Goal: Transaction & Acquisition: Obtain resource

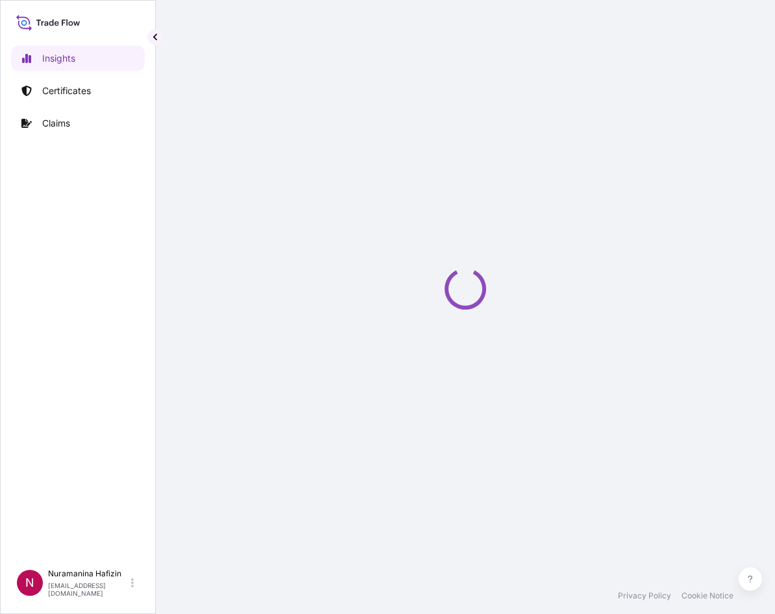
select select "2025"
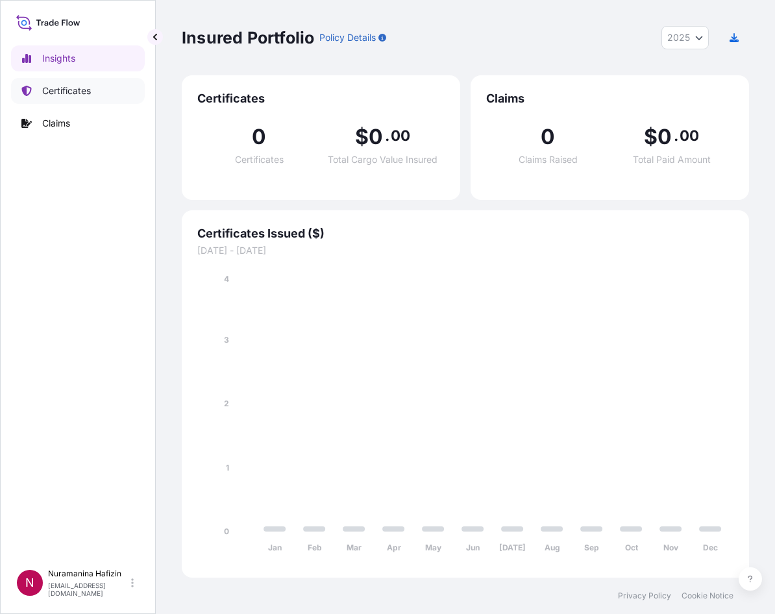
click at [55, 95] on p "Certificates" at bounding box center [66, 90] width 49 height 13
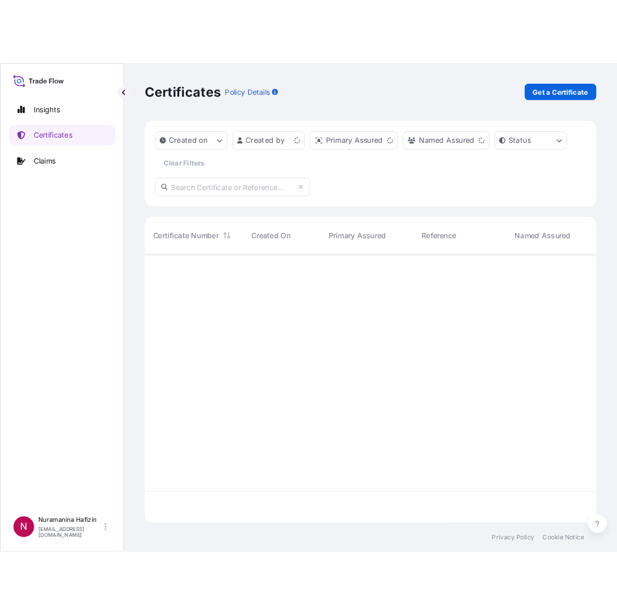
scroll to position [335, 558]
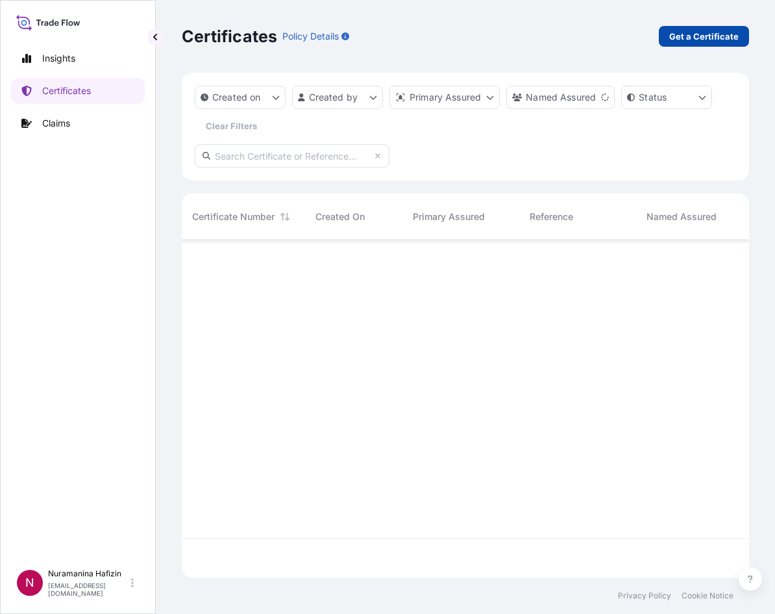
click at [682, 42] on p "Get a Certificate" at bounding box center [704, 36] width 69 height 13
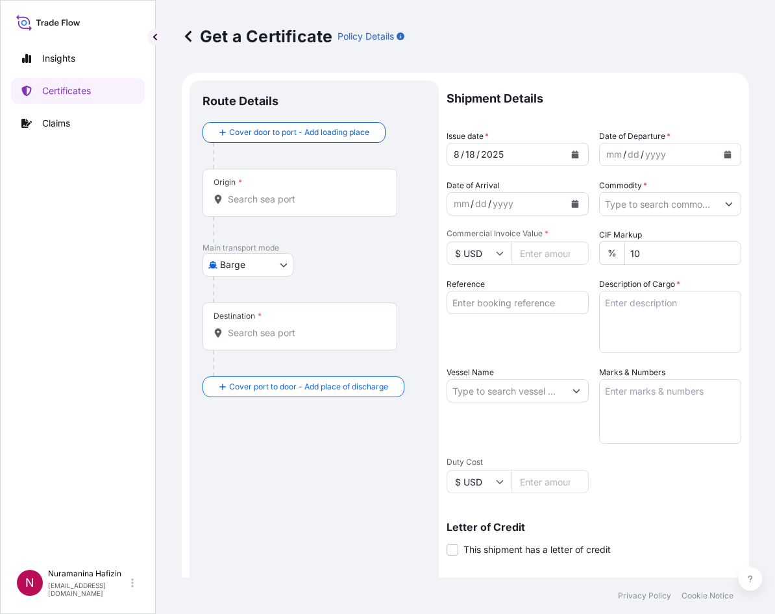
click at [255, 270] on body "Insights Certificates Claims N Nuramanina Hafizin [EMAIL_ADDRESS][DOMAIN_NAME] …" at bounding box center [387, 307] width 775 height 614
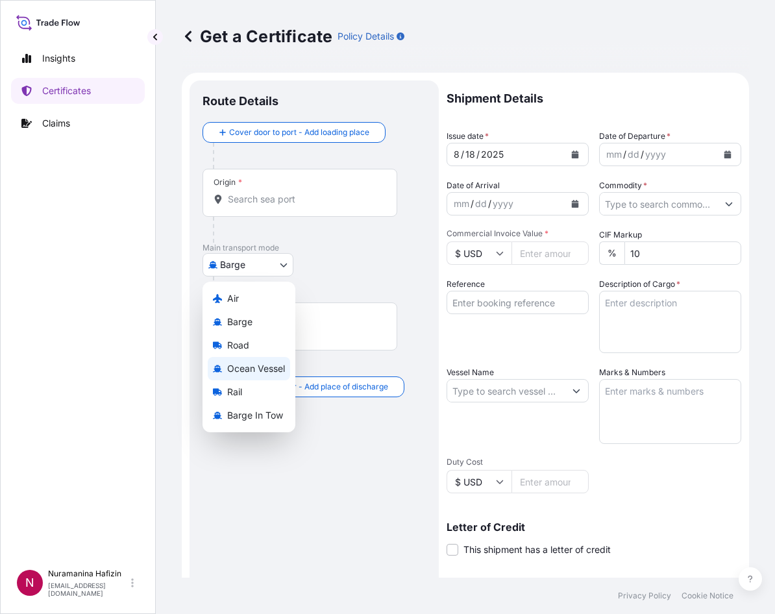
click at [257, 364] on span "Ocean Vessel" at bounding box center [256, 368] width 58 height 13
select select "Ocean Vessel"
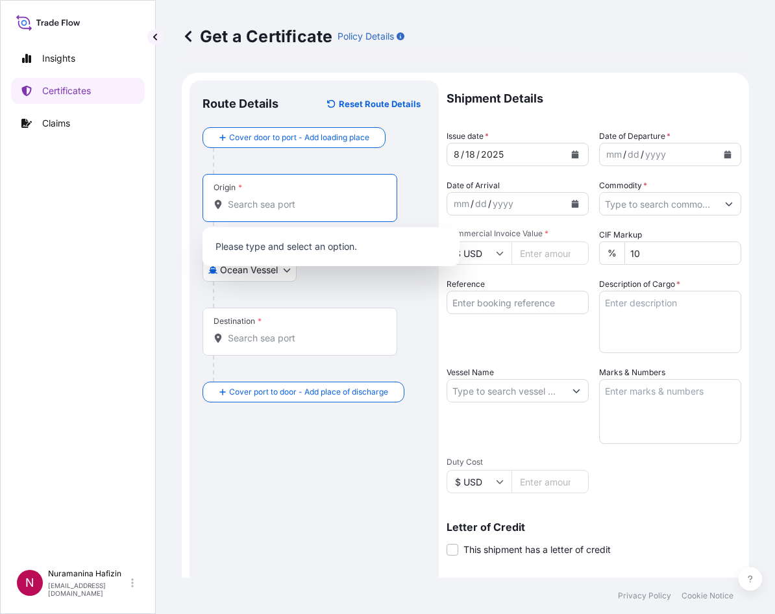
click at [282, 210] on input "Origin *" at bounding box center [304, 204] width 153 height 13
paste input "HUDDERSFIELD"
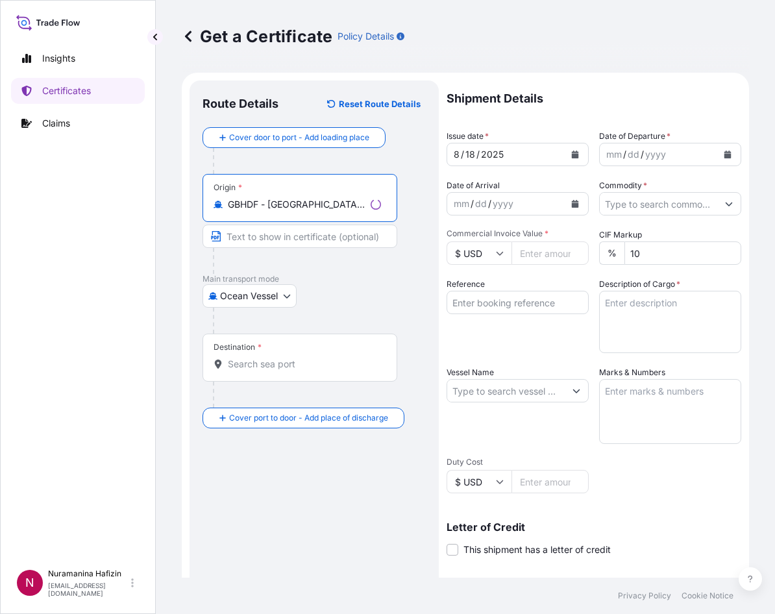
type input "GBHDF - [GEOGRAPHIC_DATA], [GEOGRAPHIC_DATA]"
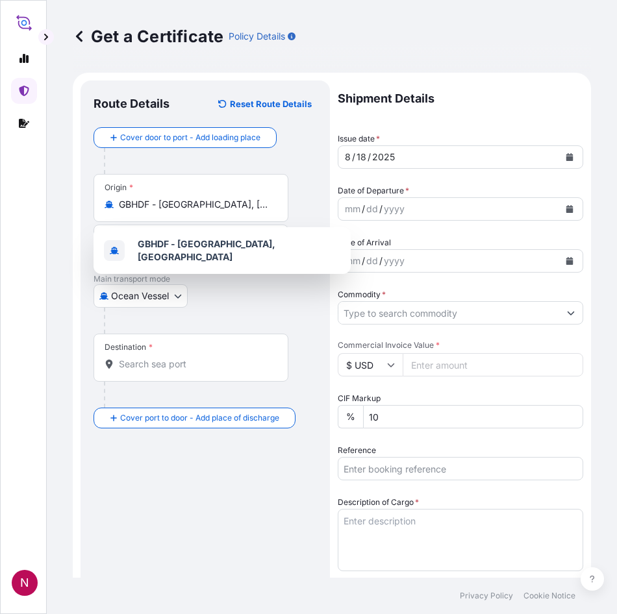
click at [157, 371] on div "Destination *" at bounding box center [191, 358] width 195 height 48
click at [157, 371] on input "Destination *" at bounding box center [195, 364] width 153 height 13
paste input "NHAVA SHEVA, [GEOGRAPHIC_DATA]"
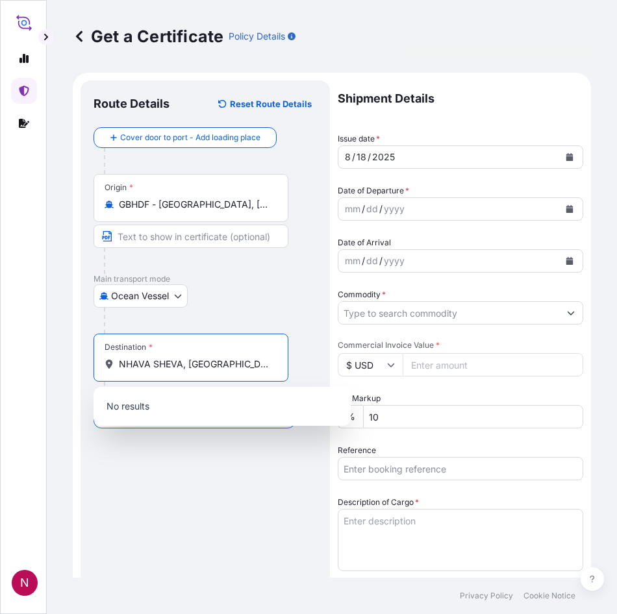
click at [193, 369] on input "NHAVA SHEVA, [GEOGRAPHIC_DATA]" at bounding box center [195, 364] width 153 height 13
drag, startPoint x: 183, startPoint y: 366, endPoint x: 301, endPoint y: 368, distance: 118.2
click at [301, 368] on div "Destination * NHAVA SHEVA, [GEOGRAPHIC_DATA]" at bounding box center [205, 371] width 223 height 74
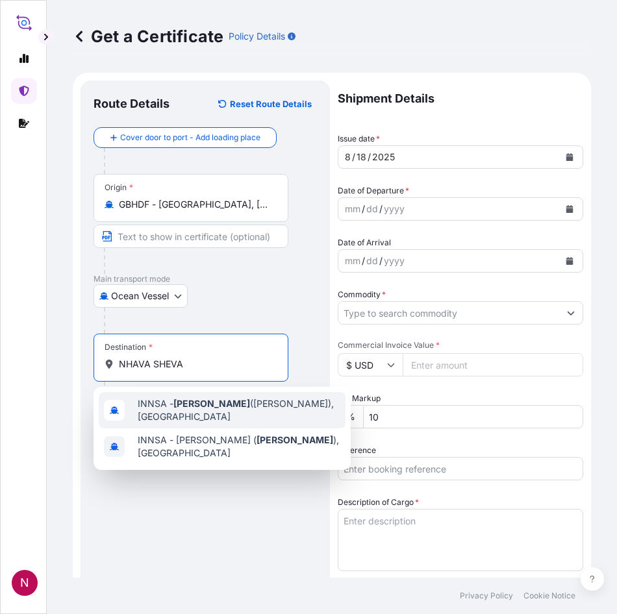
click at [231, 415] on span "INNSA - [GEOGRAPHIC_DATA] ([PERSON_NAME]), [GEOGRAPHIC_DATA]" at bounding box center [239, 410] width 203 height 26
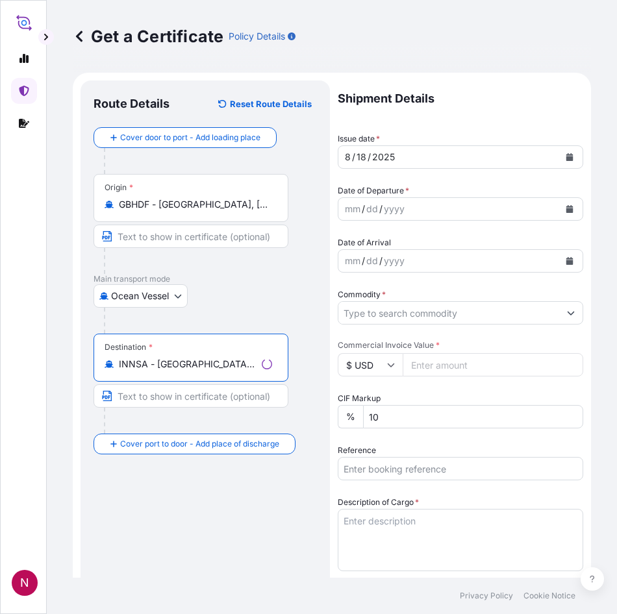
type input "INNSA - [GEOGRAPHIC_DATA] ([PERSON_NAME]), [GEOGRAPHIC_DATA]"
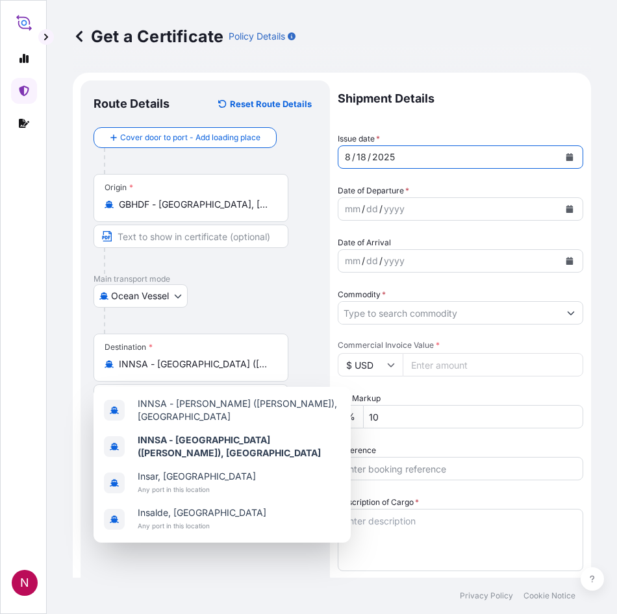
click at [566, 158] on icon "Calendar" at bounding box center [569, 157] width 7 height 8
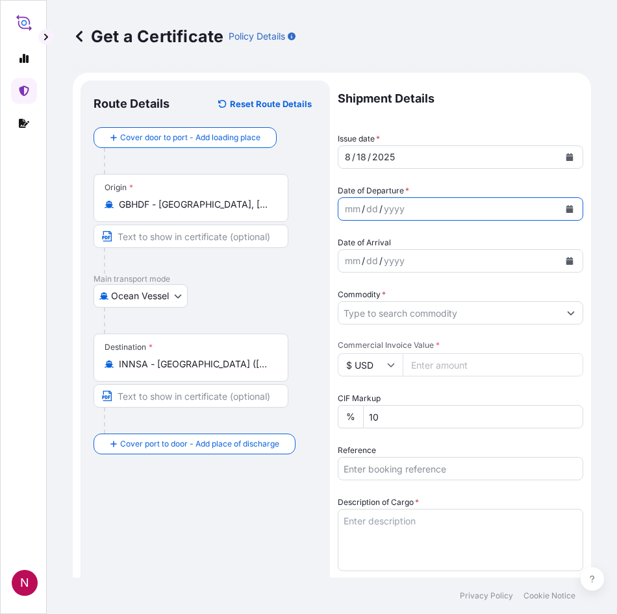
click at [560, 203] on button "Calendar" at bounding box center [569, 209] width 21 height 21
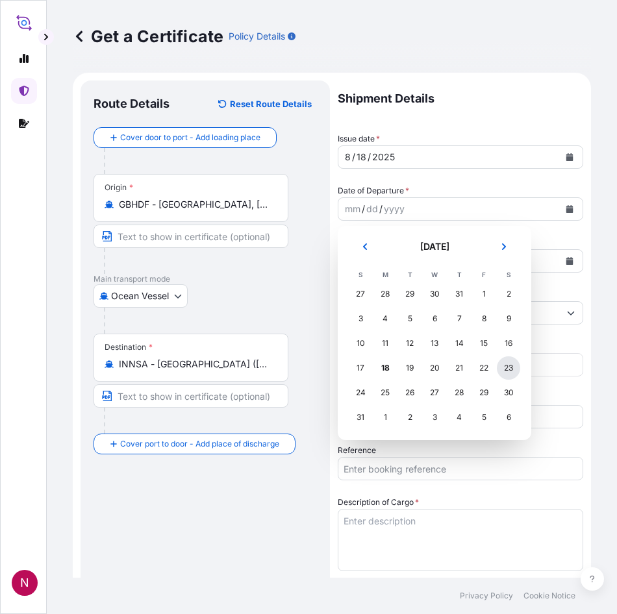
click at [513, 370] on div "23" at bounding box center [508, 368] width 23 height 23
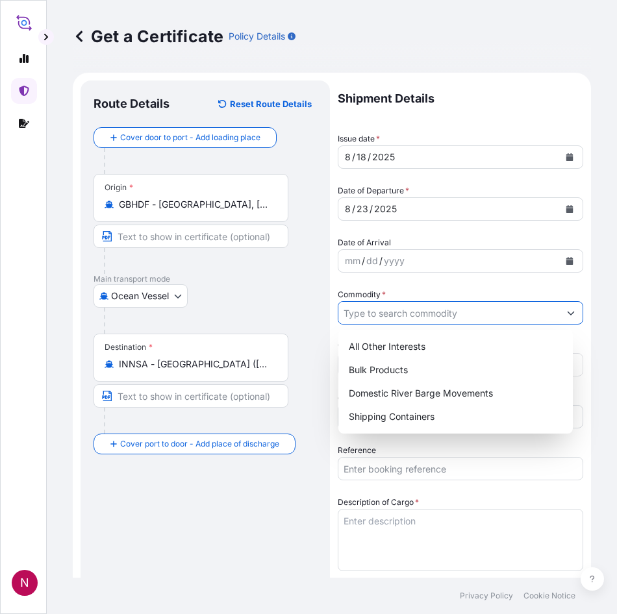
click at [471, 319] on input "Commodity *" at bounding box center [448, 312] width 221 height 23
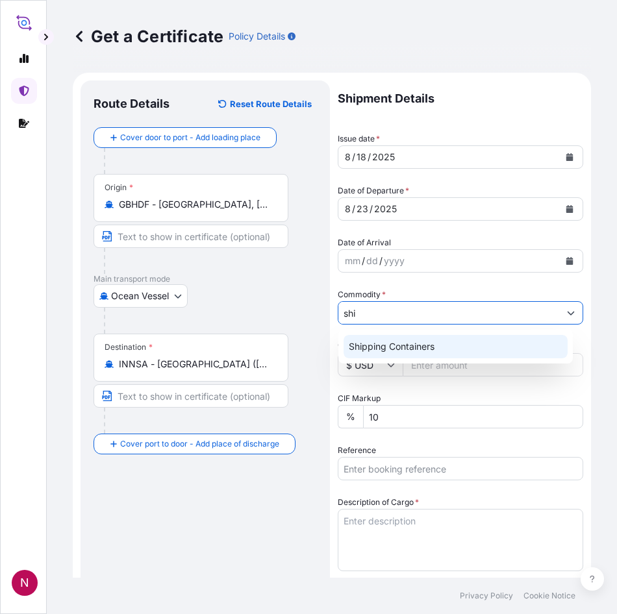
click at [428, 347] on div "Shipping Containers" at bounding box center [456, 346] width 224 height 23
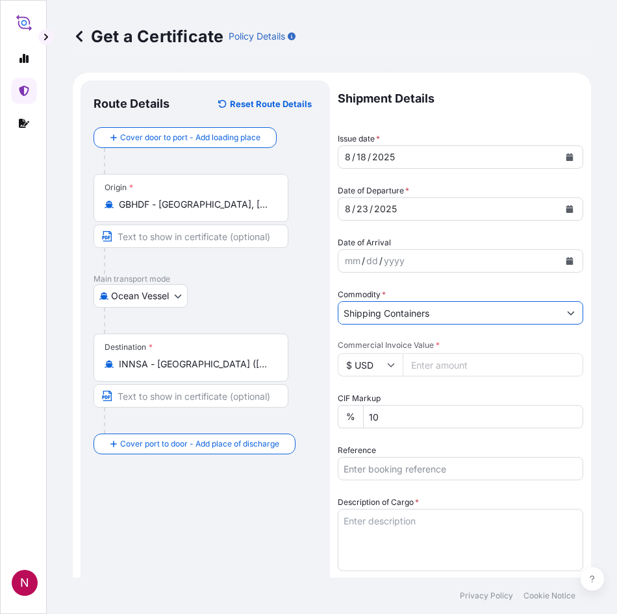
type input "Shipping Containers"
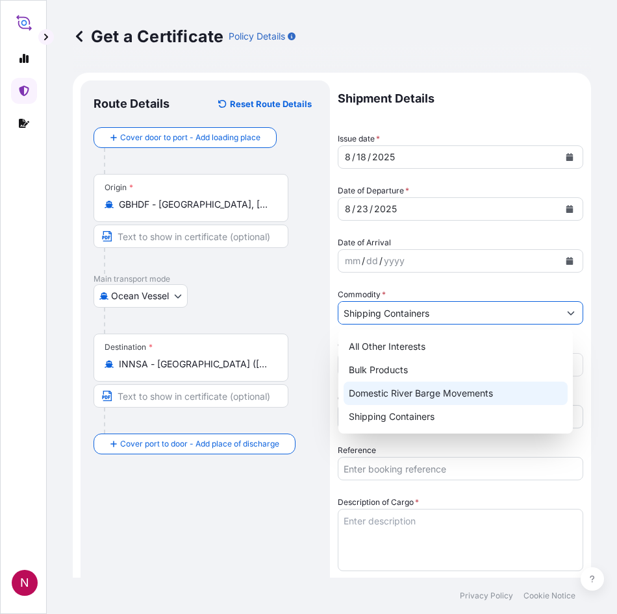
drag, startPoint x: 397, startPoint y: 471, endPoint x: 338, endPoint y: 465, distance: 59.4
click at [357, 470] on input "Reference" at bounding box center [460, 468] width 245 height 23
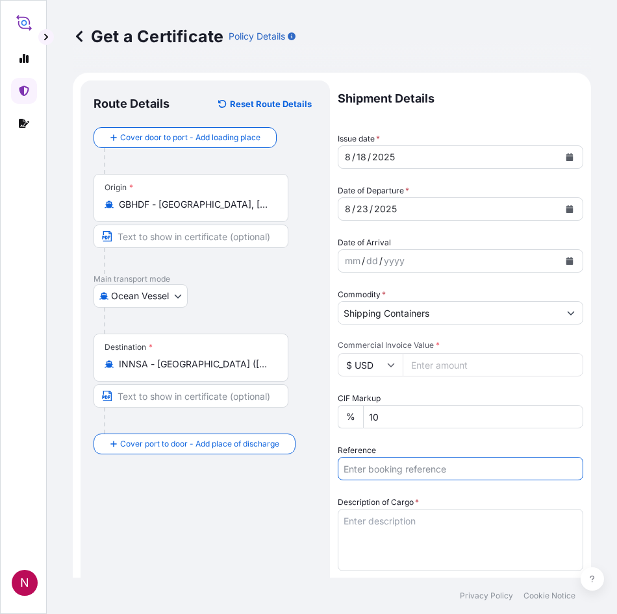
drag, startPoint x: 320, startPoint y: 422, endPoint x: 321, endPoint y: 414, distance: 7.9
click at [320, 422] on div "Route Details Reset Route Details Cover door to port - Add loading place Place …" at bounding box center [205, 567] width 249 height 972
click at [425, 364] on input "Commercial Invoice Value *" at bounding box center [493, 364] width 181 height 23
type input "11166.00"
click at [422, 477] on input "Reference" at bounding box center [460, 468] width 245 height 23
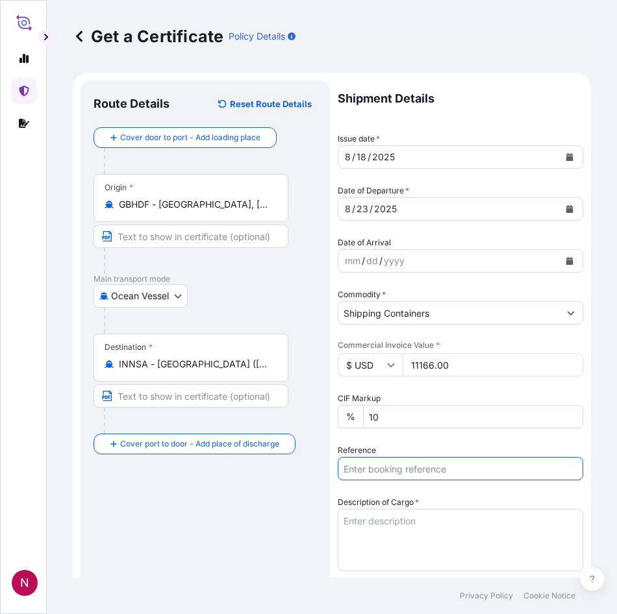
click at [399, 468] on input "Reference" at bounding box center [460, 468] width 245 height 23
paste input "B000232894"
type input "B000232894"
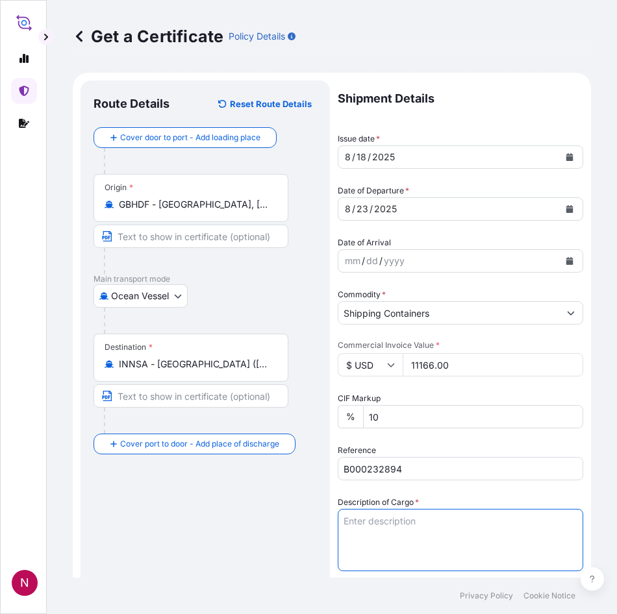
click at [422, 514] on textarea "Description of Cargo *" at bounding box center [460, 540] width 245 height 62
click at [403, 531] on textarea "Description of Cargo *" at bounding box center [460, 540] width 245 height 62
paste textarea "PACKAGES LOADED ONTO 2 PALLETS LOADED INTO 1 LCL SOLSPERSE(TM) 24000 GR"
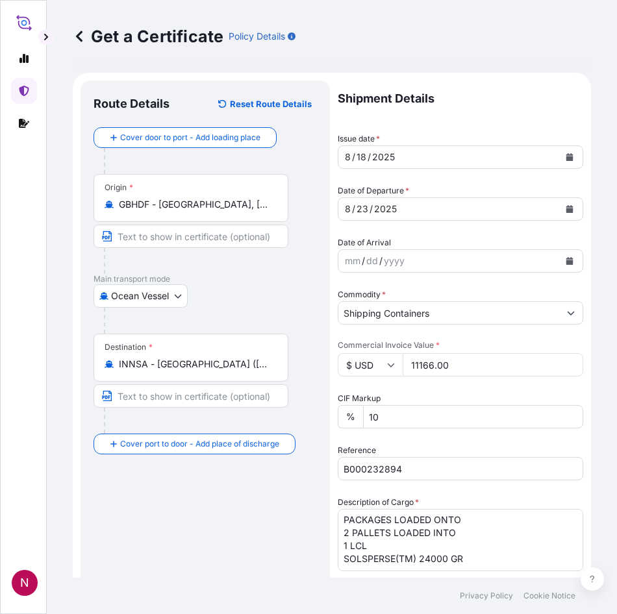
click at [345, 515] on textarea "PACKAGES LOADED ONTO 2 PALLETS LOADED INTO 1 LCL SOLSPERSE(TM) 24000 GR" at bounding box center [460, 540] width 245 height 62
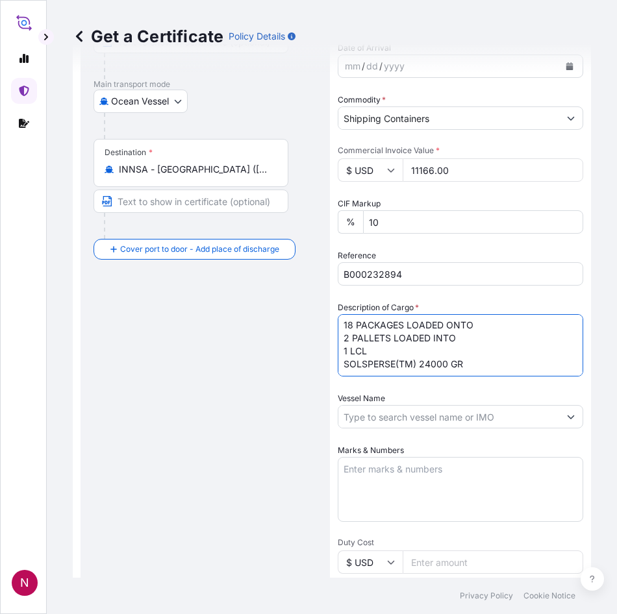
click at [342, 365] on textarea "18 PACKAGES LOADED ONTO 2 PALLETS LOADED INTO 1 LCL SOLSPERSE(TM) 24000 GR" at bounding box center [460, 345] width 245 height 62
click at [349, 364] on textarea "18 PACKAGES LOADED ONTO 2 PALLETS LOADED INTO 1 LCL SOLSPERSE(TM) 24000 GR" at bounding box center [460, 345] width 245 height 62
paste textarea "GW: 645.50 KGS NW: 510.00 KGS"
click at [370, 344] on textarea "18 PACKAGES LOADED ONTO 2 PALLETS LOADED INTO 1 LCL SOLSPERSE(TM) 24000 GR GW: …" at bounding box center [460, 345] width 245 height 62
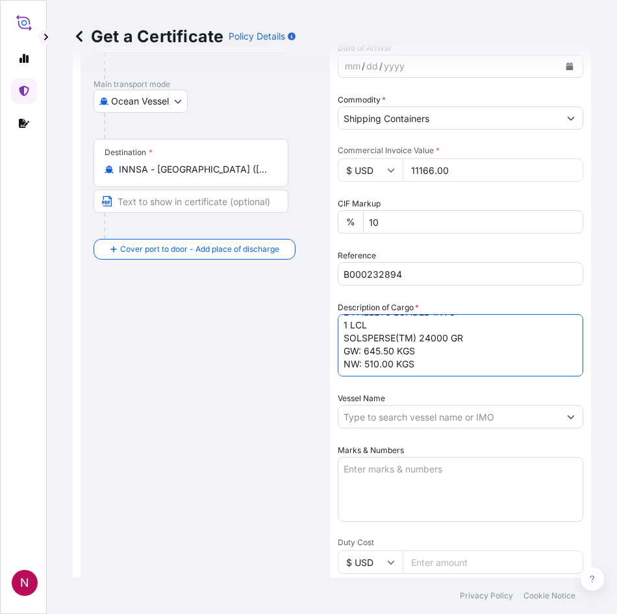
click at [370, 344] on textarea "18 PACKAGES LOADED ONTO 2 PALLETS LOADED INTO 1 LCL SOLSPERSE(TM) 24000 GR GW: …" at bounding box center [460, 345] width 245 height 62
click at [403, 344] on textarea "18 PACKAGES LOADED ONTO 2 PALLETS LOADED INTO 1 LCL SOLSPERSE(TM) 24000 GR GW: …" at bounding box center [460, 345] width 245 height 62
click at [385, 347] on textarea "18 PACKAGES LOADED ONTO 2 PALLETS LOADED INTO 1 LCL SOLSPERSE(TM) 24000 GR GW: …" at bounding box center [460, 345] width 245 height 62
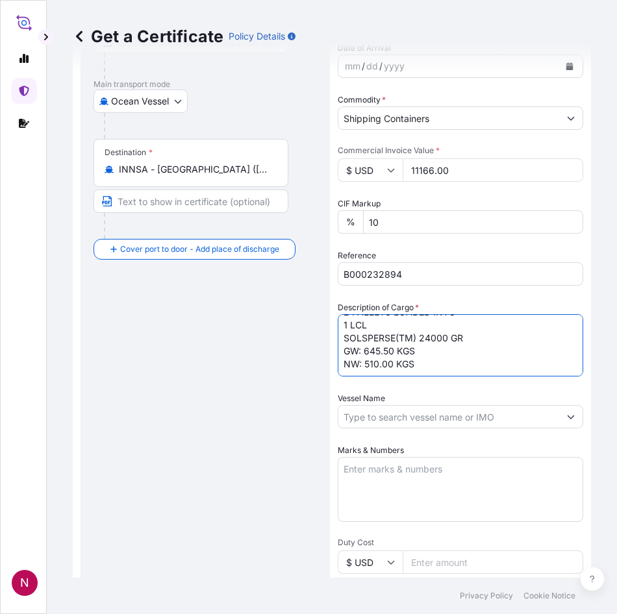
click at [385, 347] on textarea "18 PACKAGES LOADED ONTO 2 PALLETS LOADED INTO 1 LCL SOLSPERSE(TM) 24000 GR GW: …" at bounding box center [460, 345] width 245 height 62
click at [395, 346] on textarea "18 PACKAGES LOADED ONTO 2 PALLETS LOADED INTO 1 LCL SOLSPERSE(TM) 24000 GR GW: …" at bounding box center [460, 345] width 245 height 62
click at [384, 347] on textarea "18 PACKAGES LOADED ONTO 2 PALLETS LOADED INTO 1 LCL SOLSPERSE(TM) 24000 GR GW: …" at bounding box center [460, 345] width 245 height 62
paste textarea "446.0000"
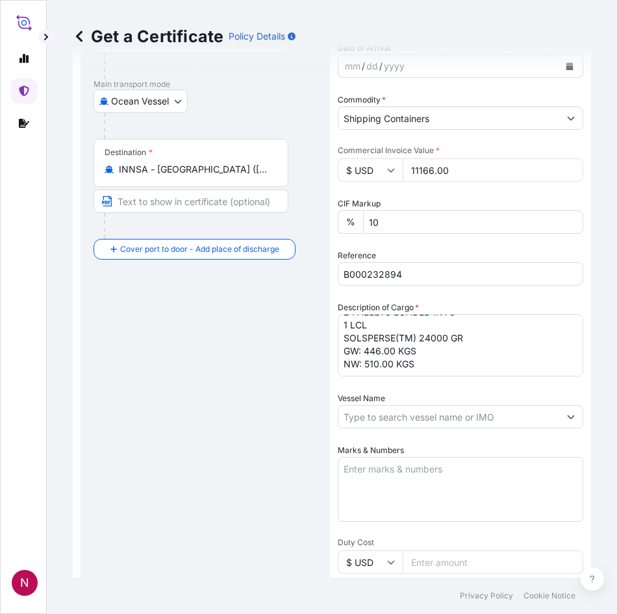
click at [387, 357] on textarea "18 PACKAGES LOADED ONTO 2 PALLETS LOADED INTO 1 LCL SOLSPERSE(TM) 24000 GR GW: …" at bounding box center [460, 345] width 245 height 62
paste textarea "350.0000"
type textarea "18 PACKAGES LOADED ONTO 2 PALLETS LOADED INTO 1 LCL SOLSPERSE(TM) 24000 GR GW: …"
click at [298, 410] on div "Route Details Reset Route Details Cover door to port - Add loading place Place …" at bounding box center [205, 372] width 223 height 946
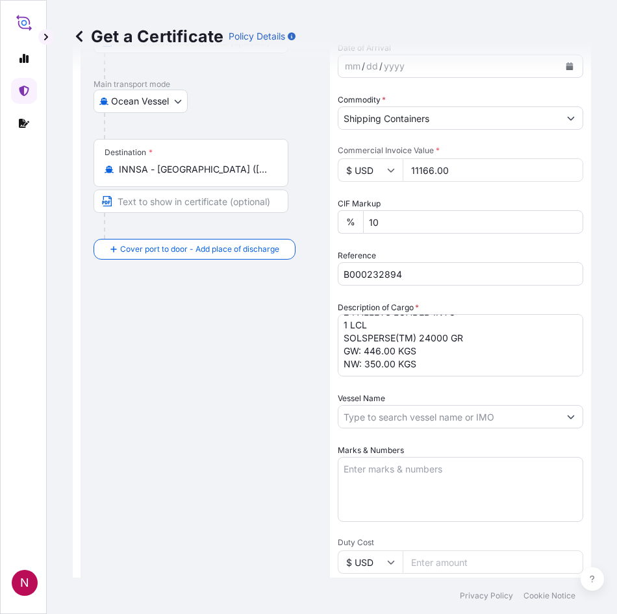
click at [468, 421] on input "Vessel Name" at bounding box center [448, 416] width 221 height 23
click at [368, 412] on input "Vessel Name" at bounding box center [448, 416] width 221 height 23
paste input "VANCOUVER EXPRESS"
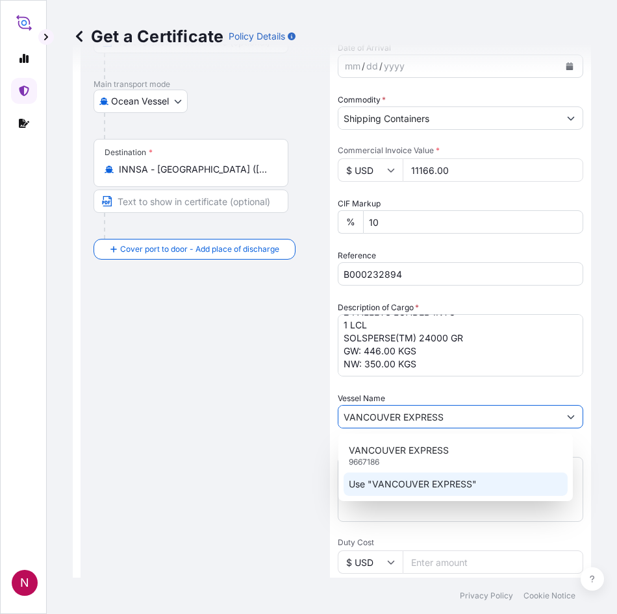
click at [412, 486] on p "Use "VANCOUVER EXPRESS"" at bounding box center [413, 484] width 128 height 13
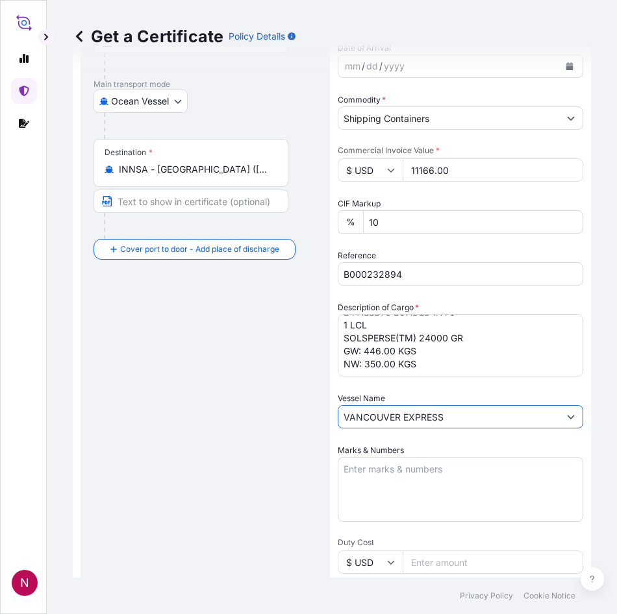
type input "VANCOUVER EXPRESS"
click at [240, 454] on div "Route Details Reset Route Details Cover door to port - Add loading place Place …" at bounding box center [205, 372] width 223 height 946
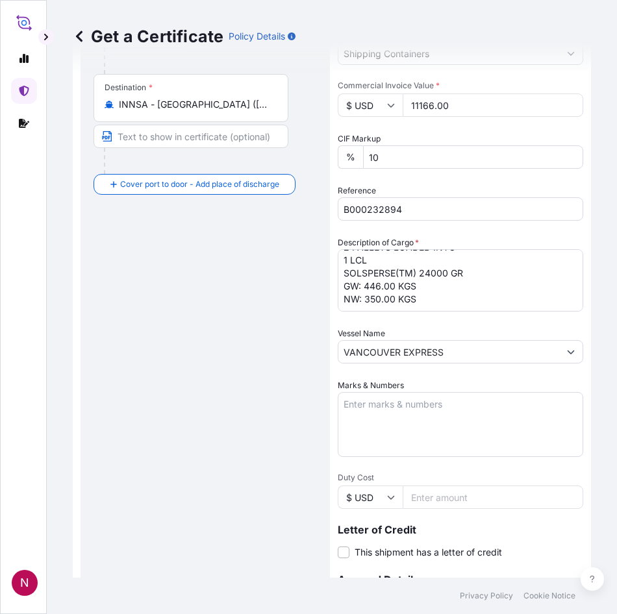
scroll to position [482, 0]
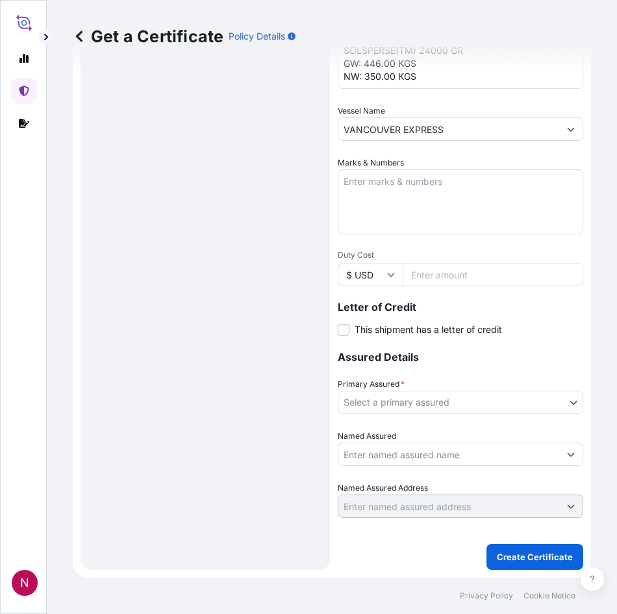
click at [491, 407] on body "2 options available. N Get a Certificate Policy Details Route Details Reset Rou…" at bounding box center [308, 307] width 617 height 614
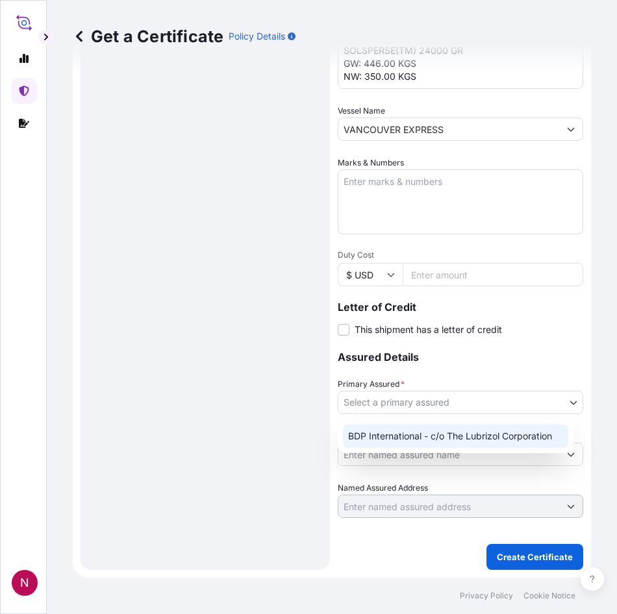
click at [378, 438] on div "BDP International - c/o The Lubrizol Corporation" at bounding box center [455, 436] width 225 height 23
select select "31972"
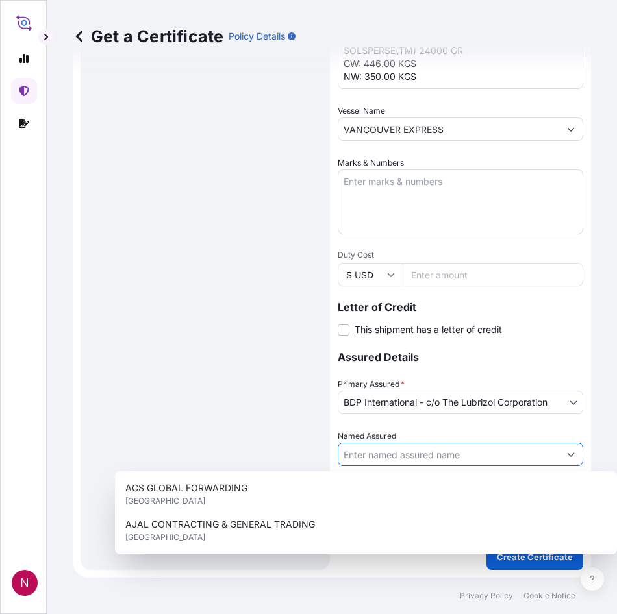
click at [496, 461] on input "Named Assured" at bounding box center [448, 454] width 221 height 23
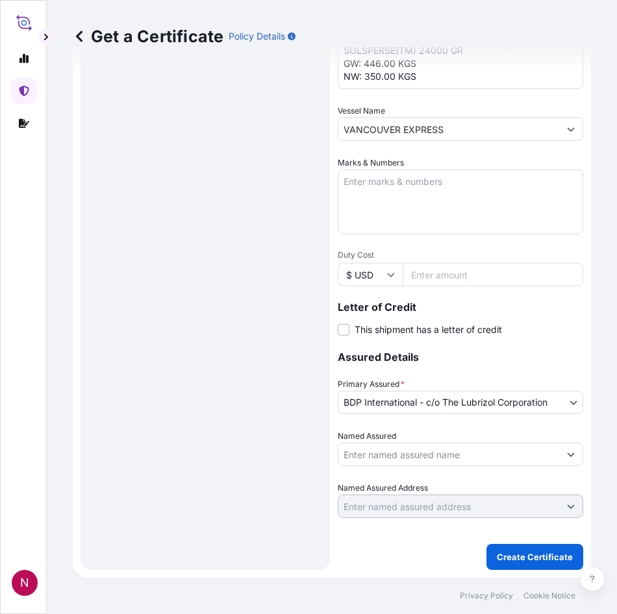
click at [385, 449] on input "Named Assured" at bounding box center [448, 454] width 221 height 23
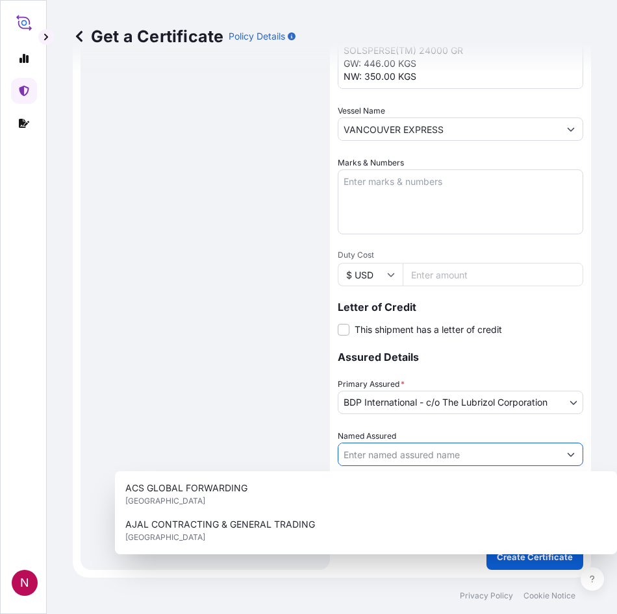
paste input "SAKATA INX ([GEOGRAPHIC_DATA]) PRIVATE LTD."
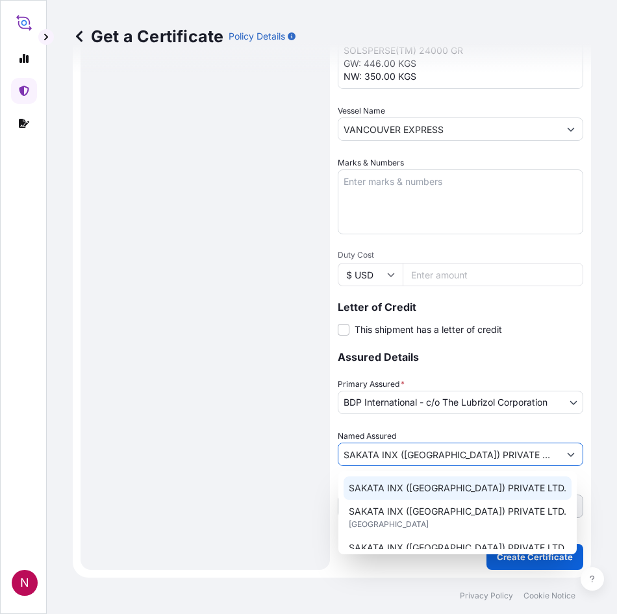
click at [369, 491] on span "SAKATA INX ([GEOGRAPHIC_DATA]) PRIVATE LTD." at bounding box center [458, 488] width 218 height 13
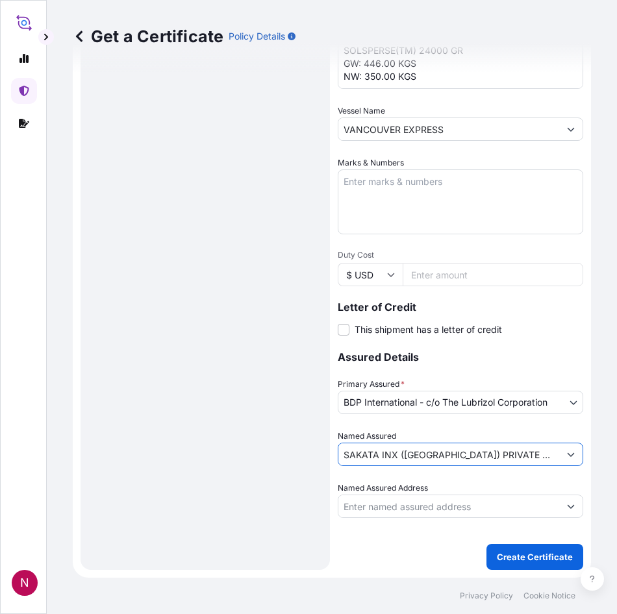
type input "SAKATA INX ([GEOGRAPHIC_DATA]) PRIVATE LTD."
click at [256, 462] on div "Route Details Reset Route Details Cover door to port - Add loading place Place …" at bounding box center [205, 84] width 223 height 946
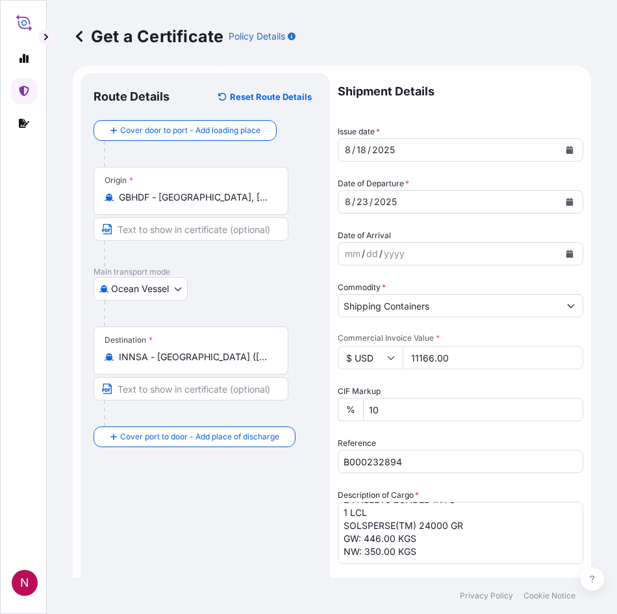
scroll to position [0, 0]
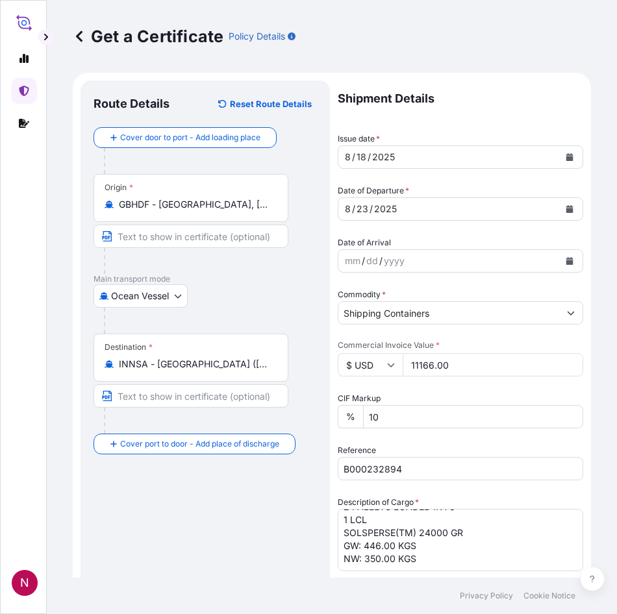
click at [265, 505] on div "Route Details Reset Route Details Cover door to port - Add loading place Place …" at bounding box center [205, 567] width 223 height 946
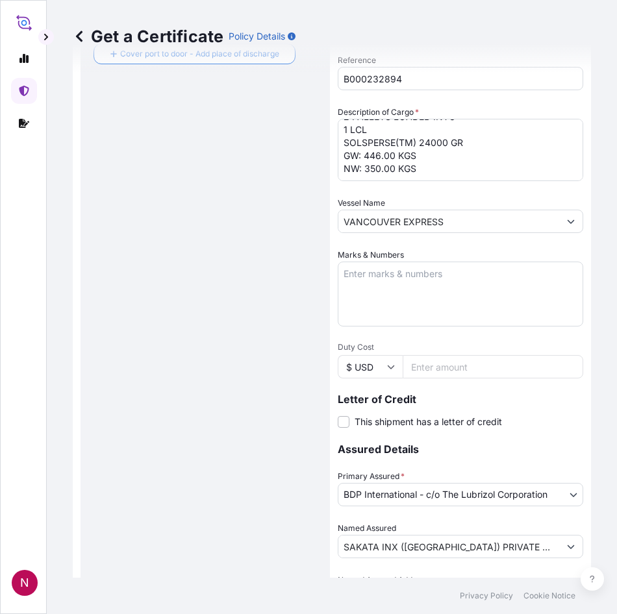
scroll to position [482, 0]
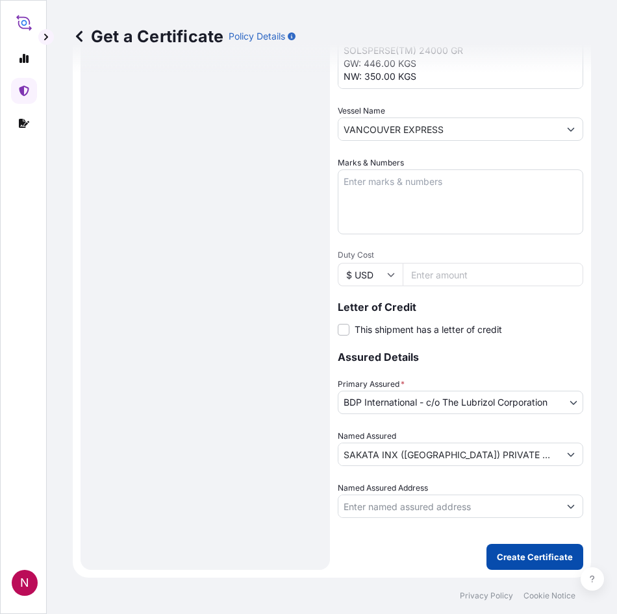
click at [486, 551] on button "Create Certificate" at bounding box center [534, 557] width 97 height 26
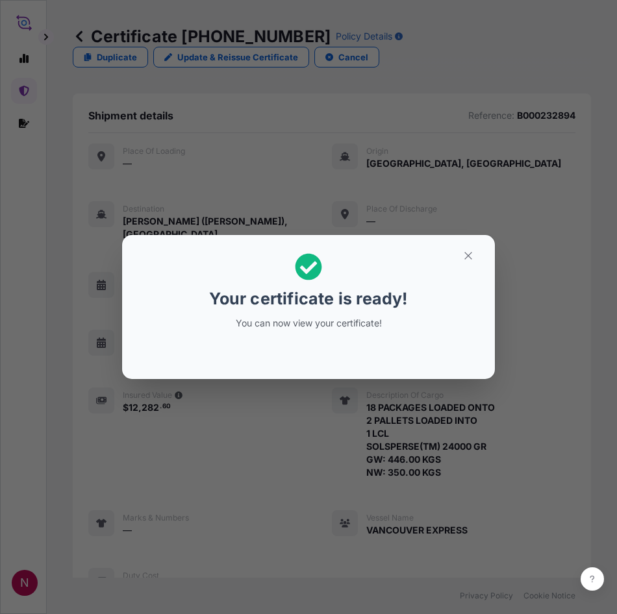
click at [235, 466] on div "Your certificate is ready! You can now view your certificate!" at bounding box center [308, 307] width 617 height 614
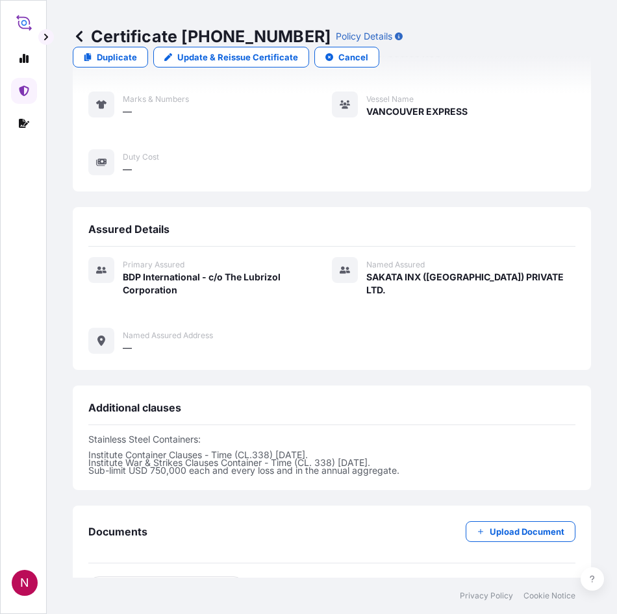
scroll to position [520, 0]
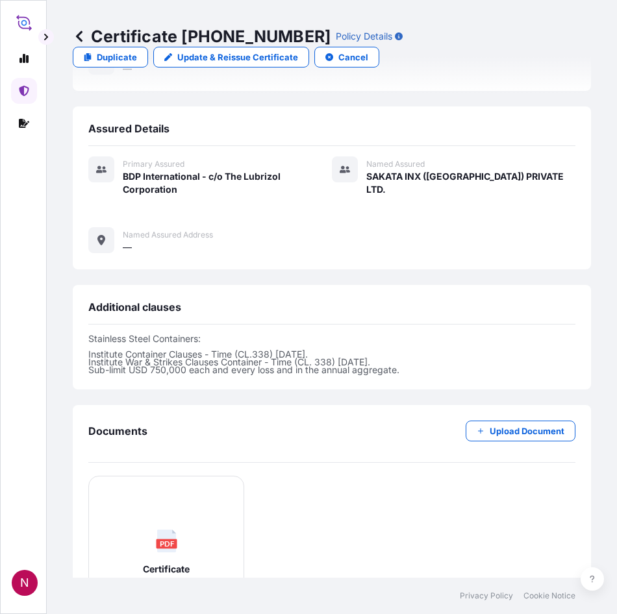
click at [121, 487] on div "PDF Certificate" at bounding box center [166, 552] width 134 height 131
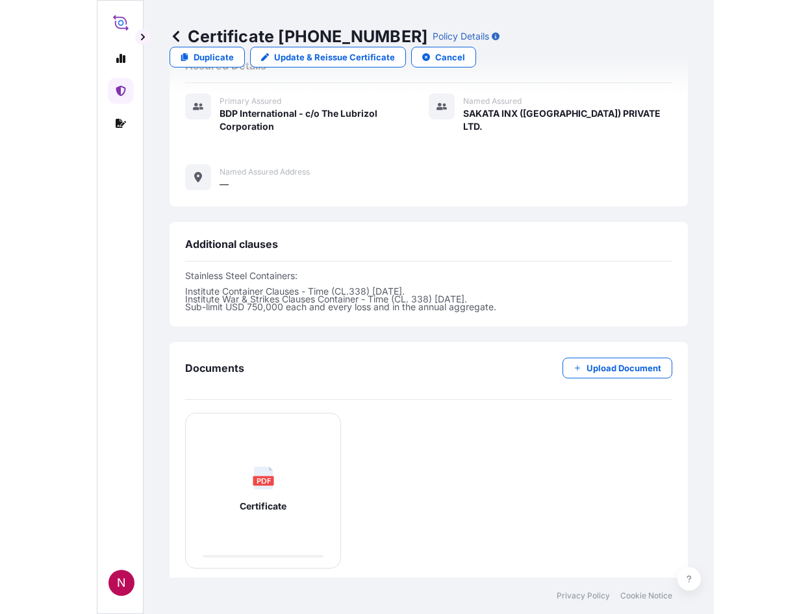
scroll to position [657, 0]
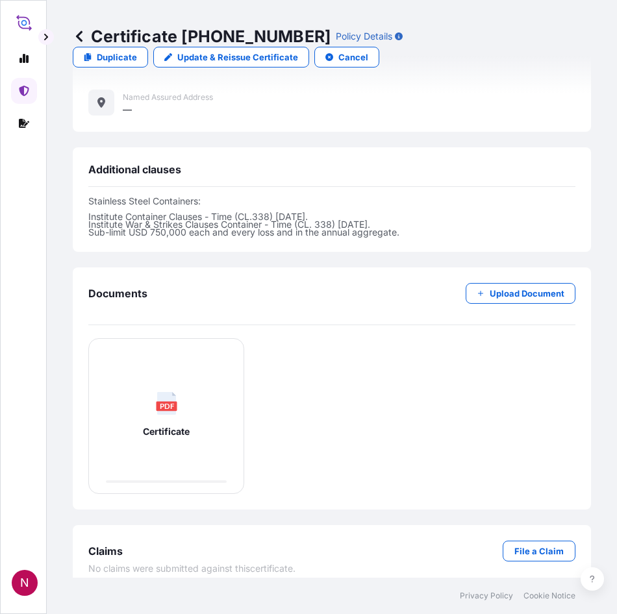
click at [186, 388] on div "PDF Certificate" at bounding box center [166, 414] width 134 height 131
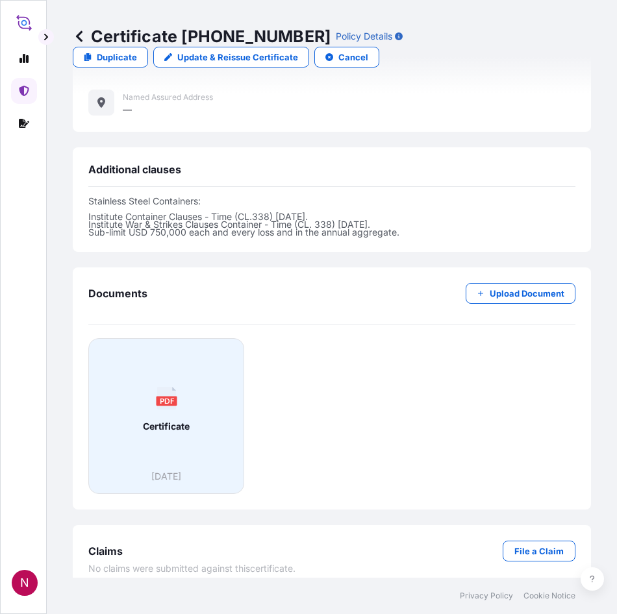
click at [204, 423] on div "PDF Certificate" at bounding box center [166, 409] width 134 height 121
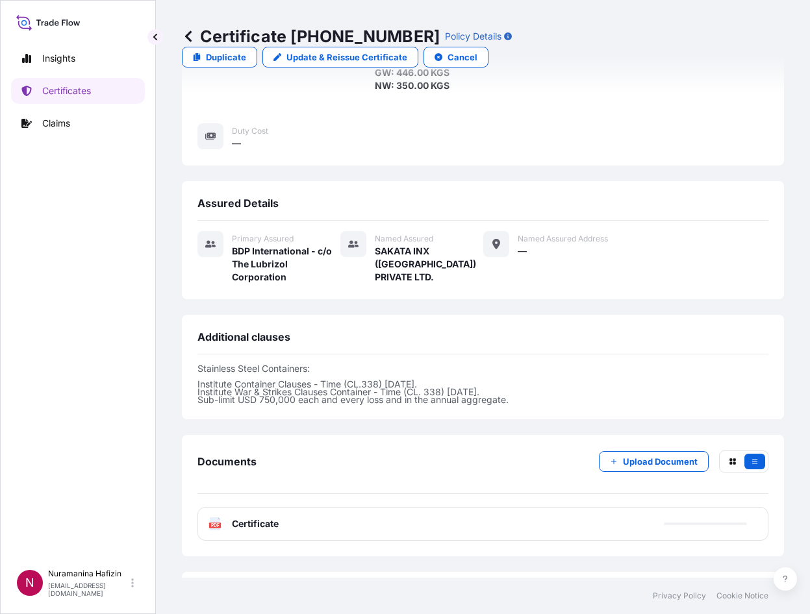
scroll to position [370, 0]
